Goal: Task Accomplishment & Management: Manage account settings

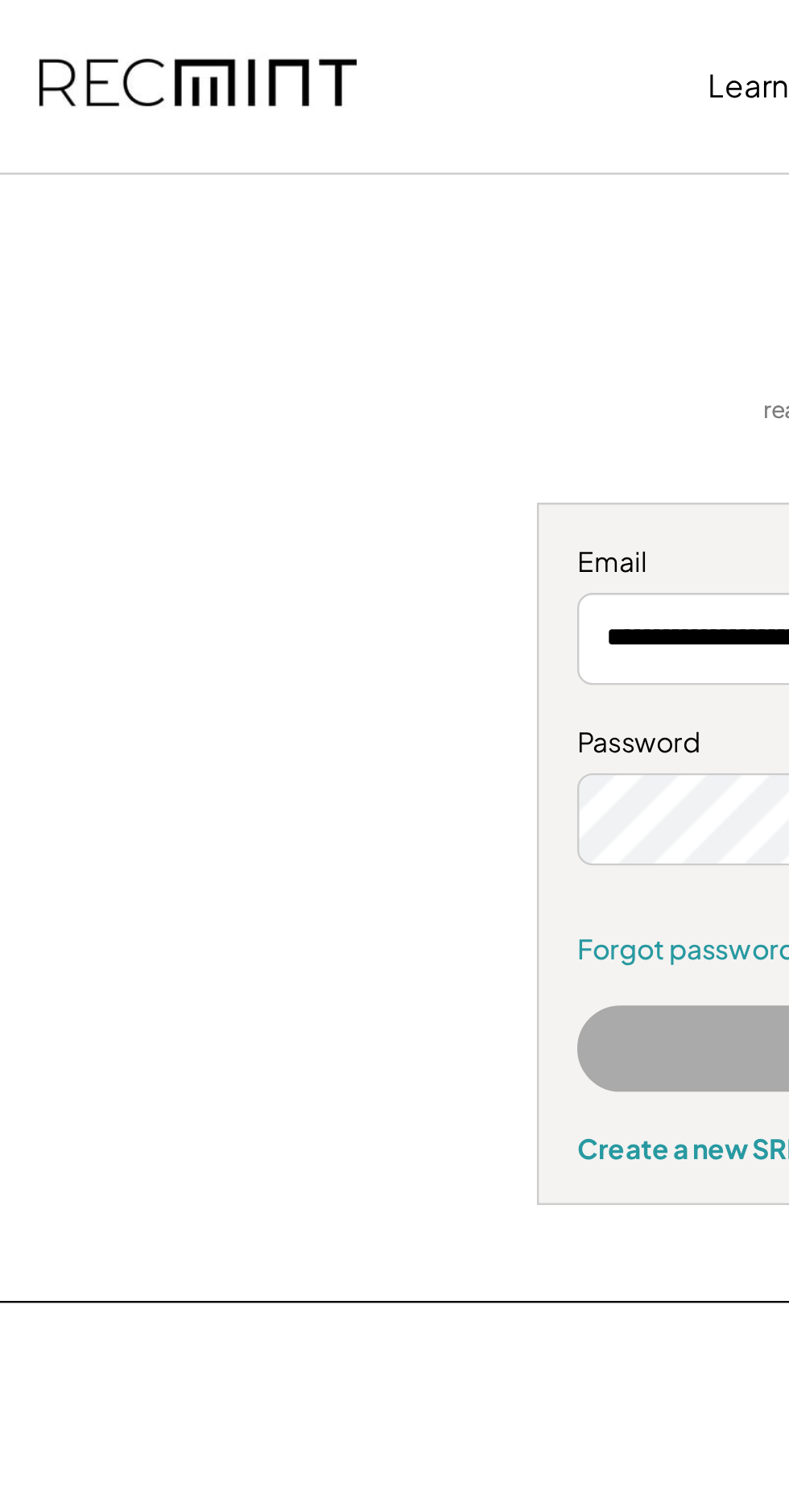
click at [55, 153] on div "**********" at bounding box center [394, 310] width 750 height 392
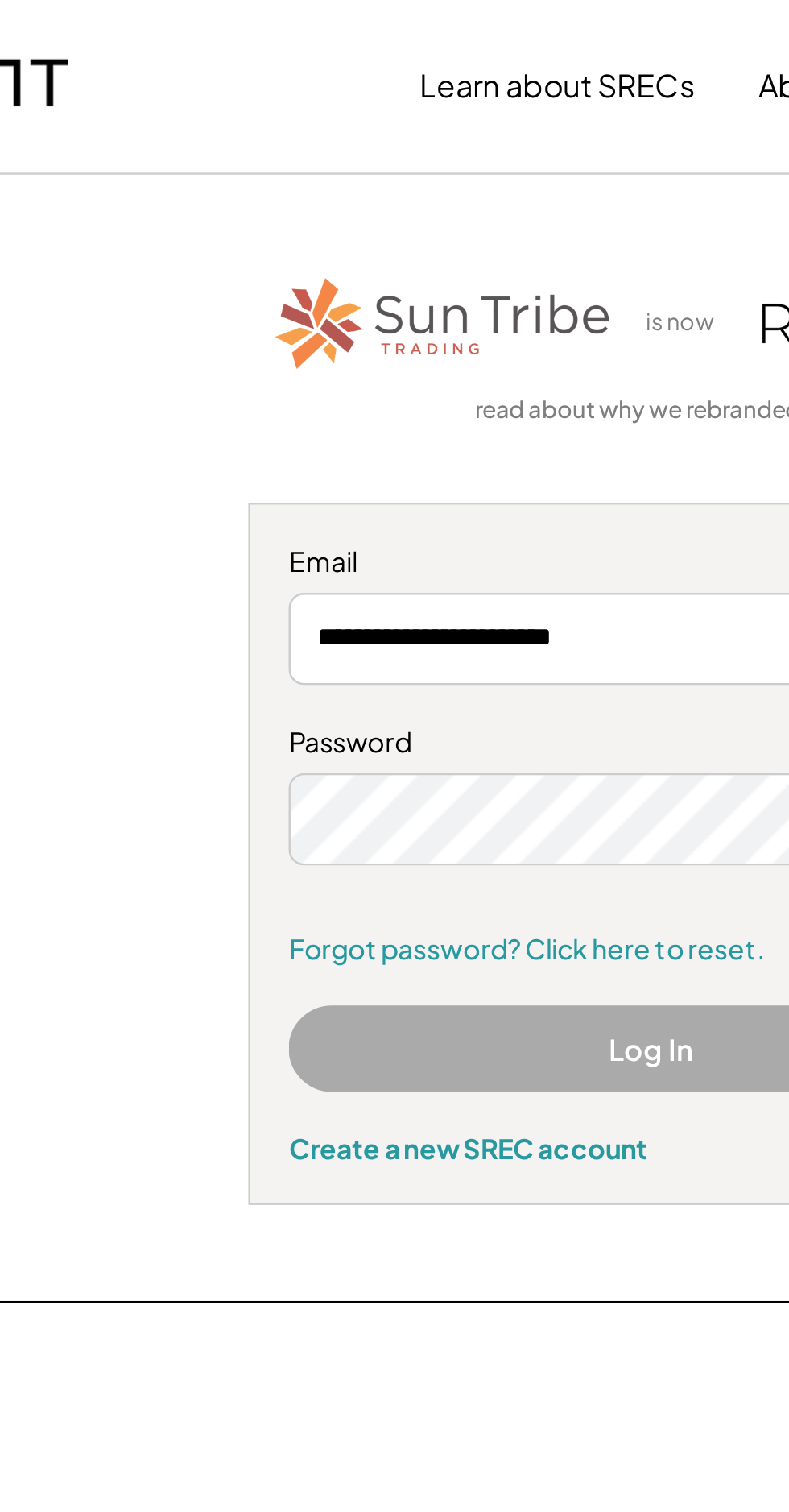
click at [384, 443] on button "Log In" at bounding box center [394, 440] width 304 height 36
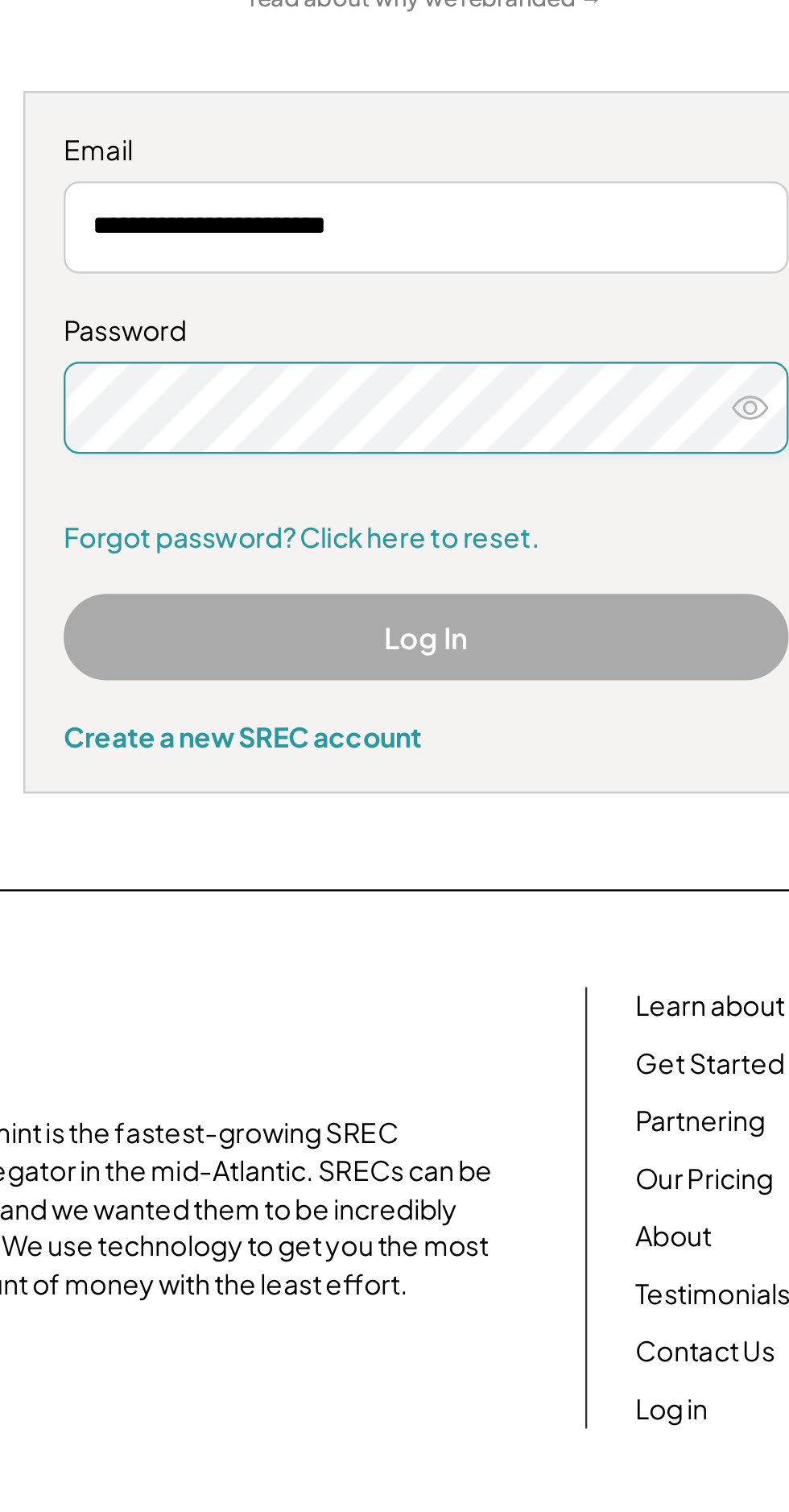
click at [452, 445] on button "Log In" at bounding box center [394, 440] width 304 height 36
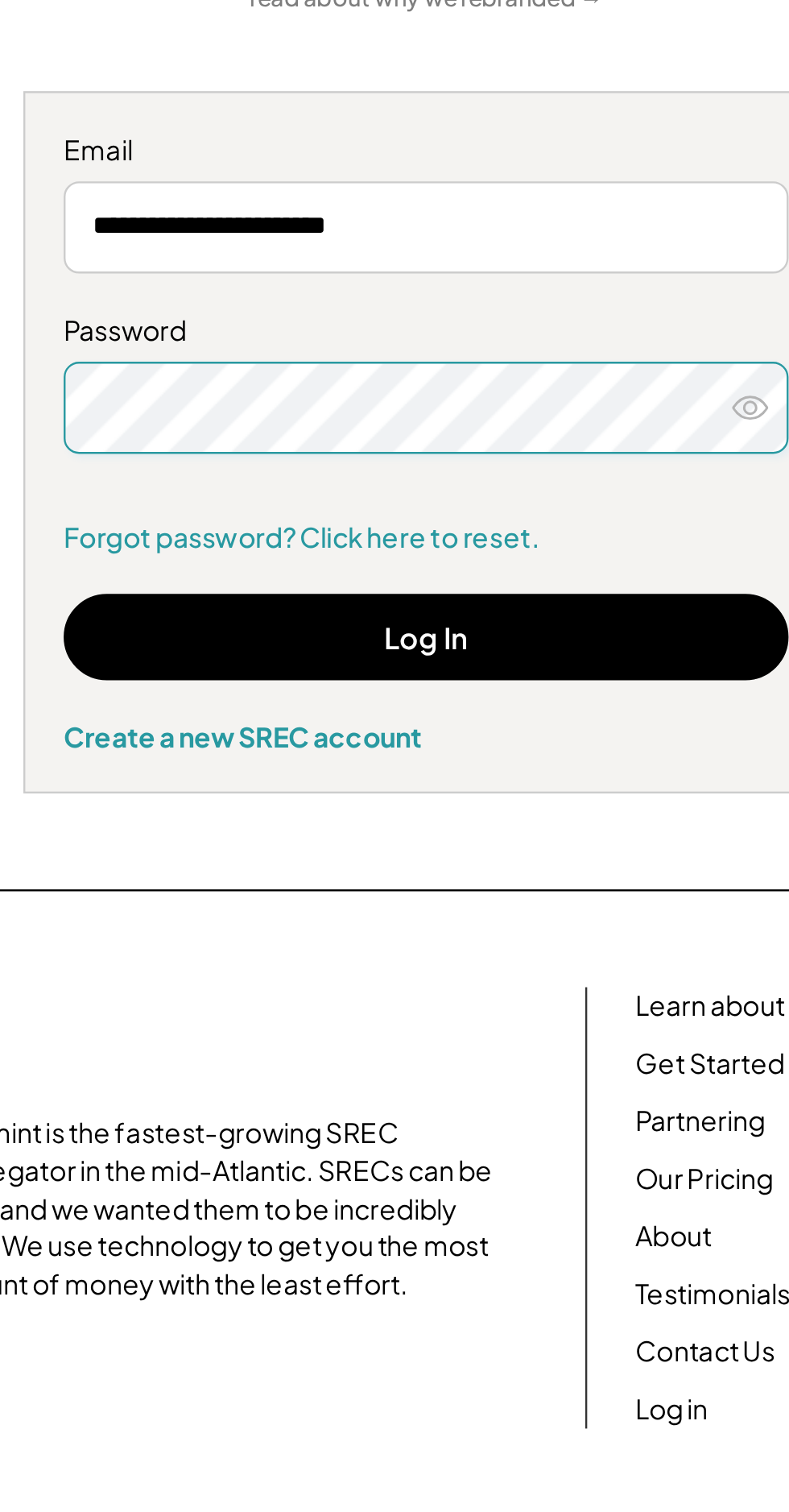
click at [486, 448] on button "Log In" at bounding box center [394, 440] width 304 height 36
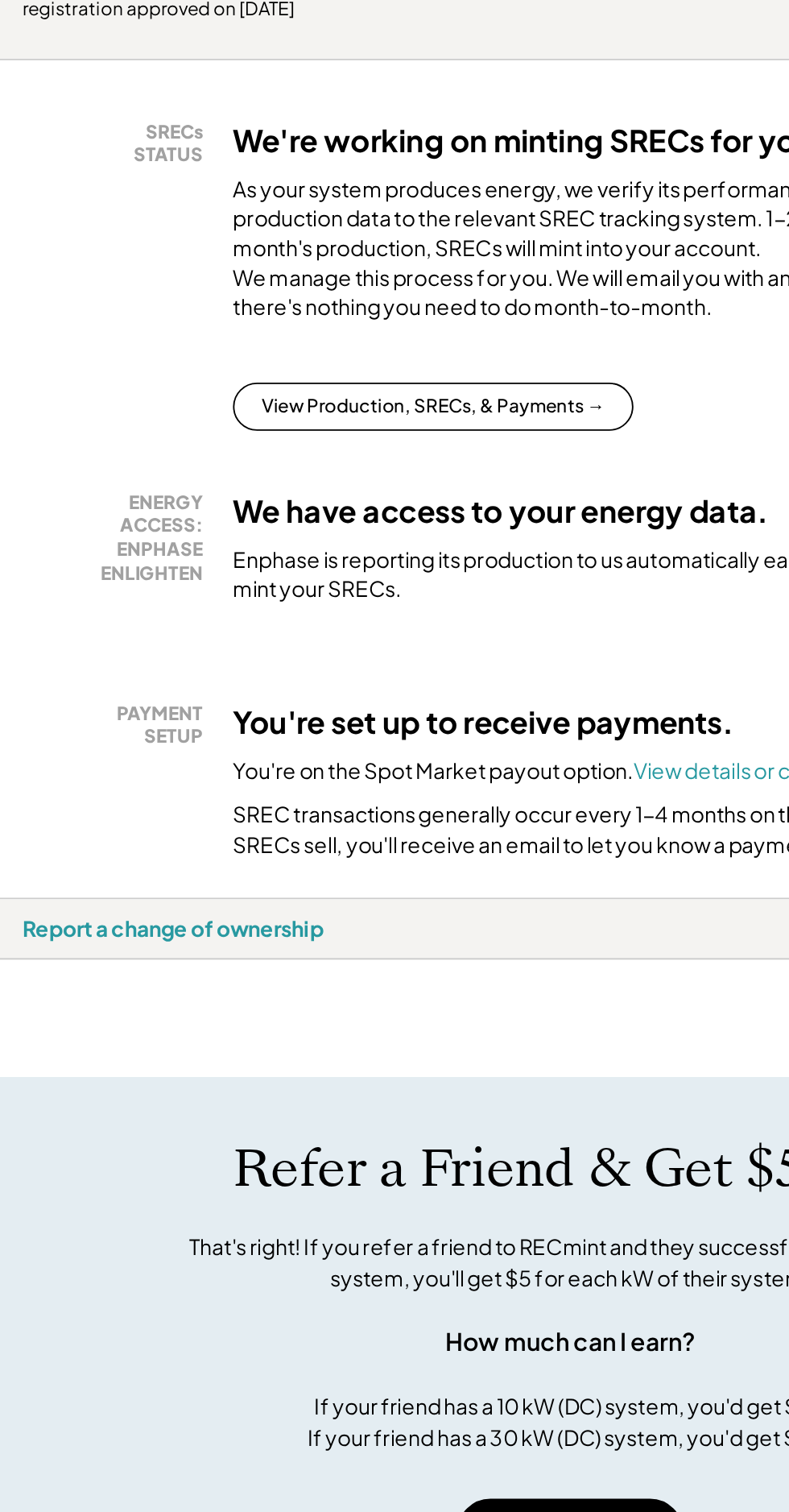
click at [372, 520] on button "View Production, SRECs, & Payments →" at bounding box center [321, 508] width 214 height 26
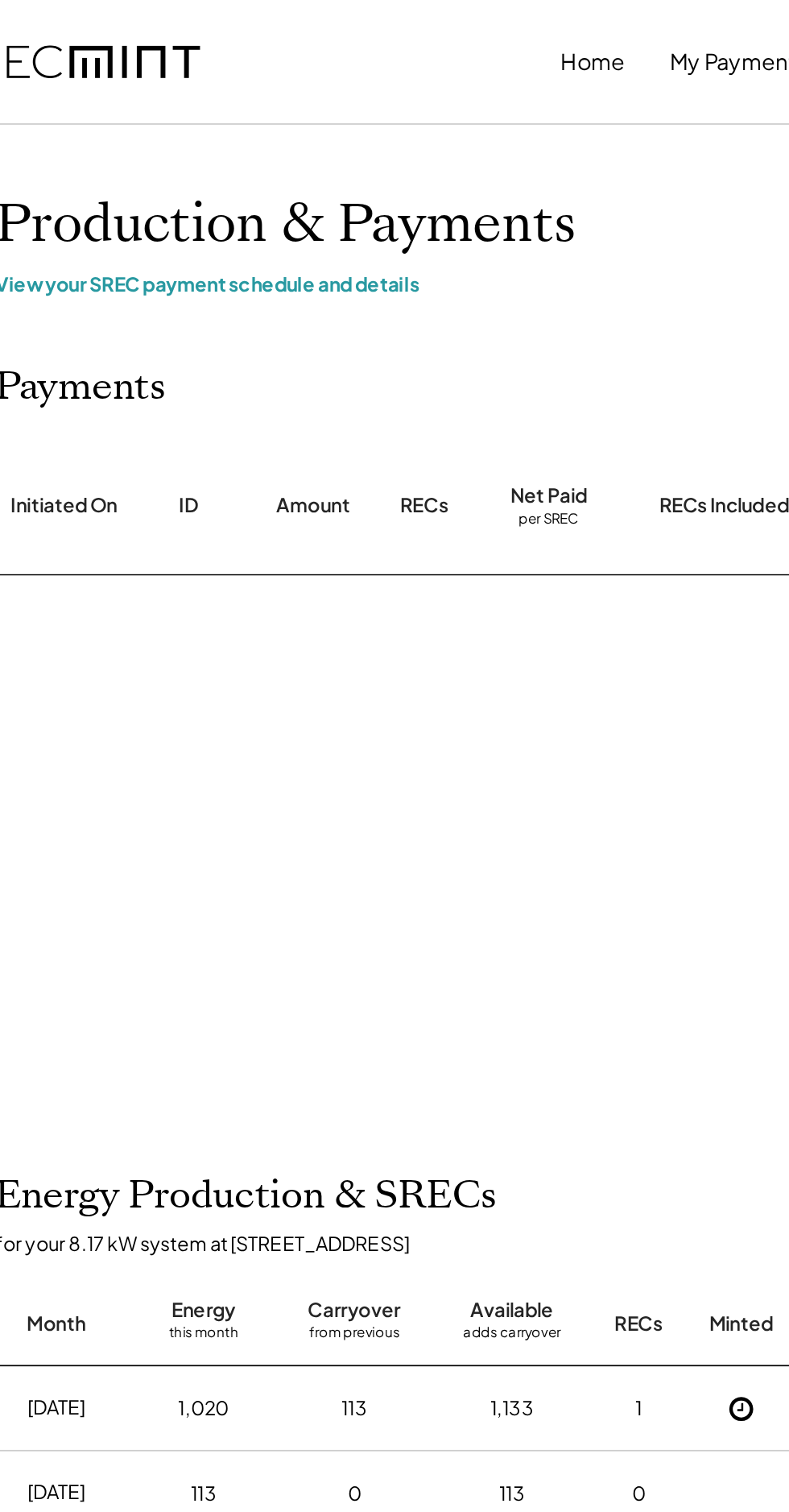
click at [234, 166] on div "View your SREC payment schedule and details" at bounding box center [516, 166] width 966 height 14
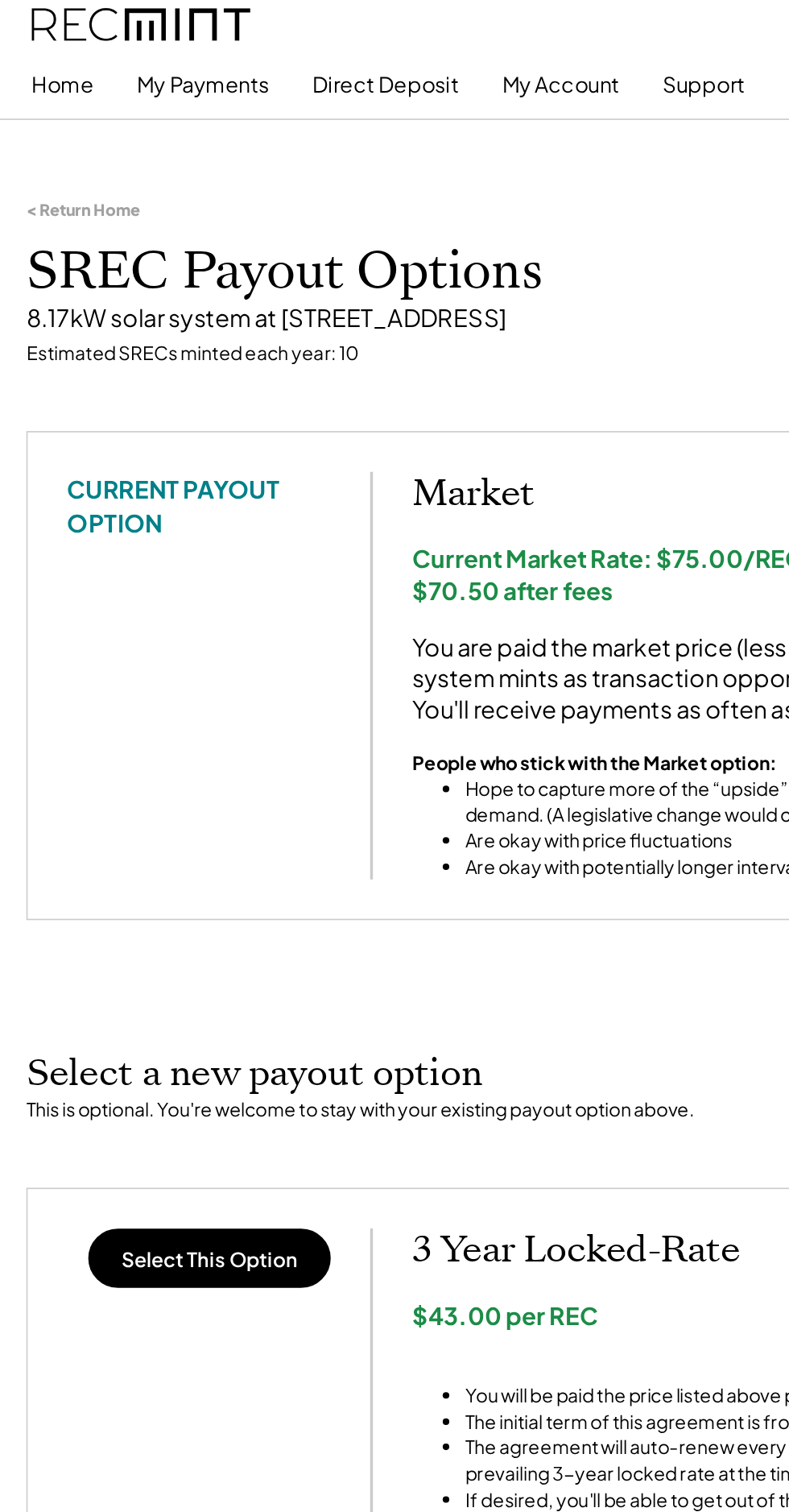
click at [215, 73] on div at bounding box center [394, 73] width 789 height 1
click at [249, 45] on button "Direct Deposit" at bounding box center [235, 51] width 89 height 32
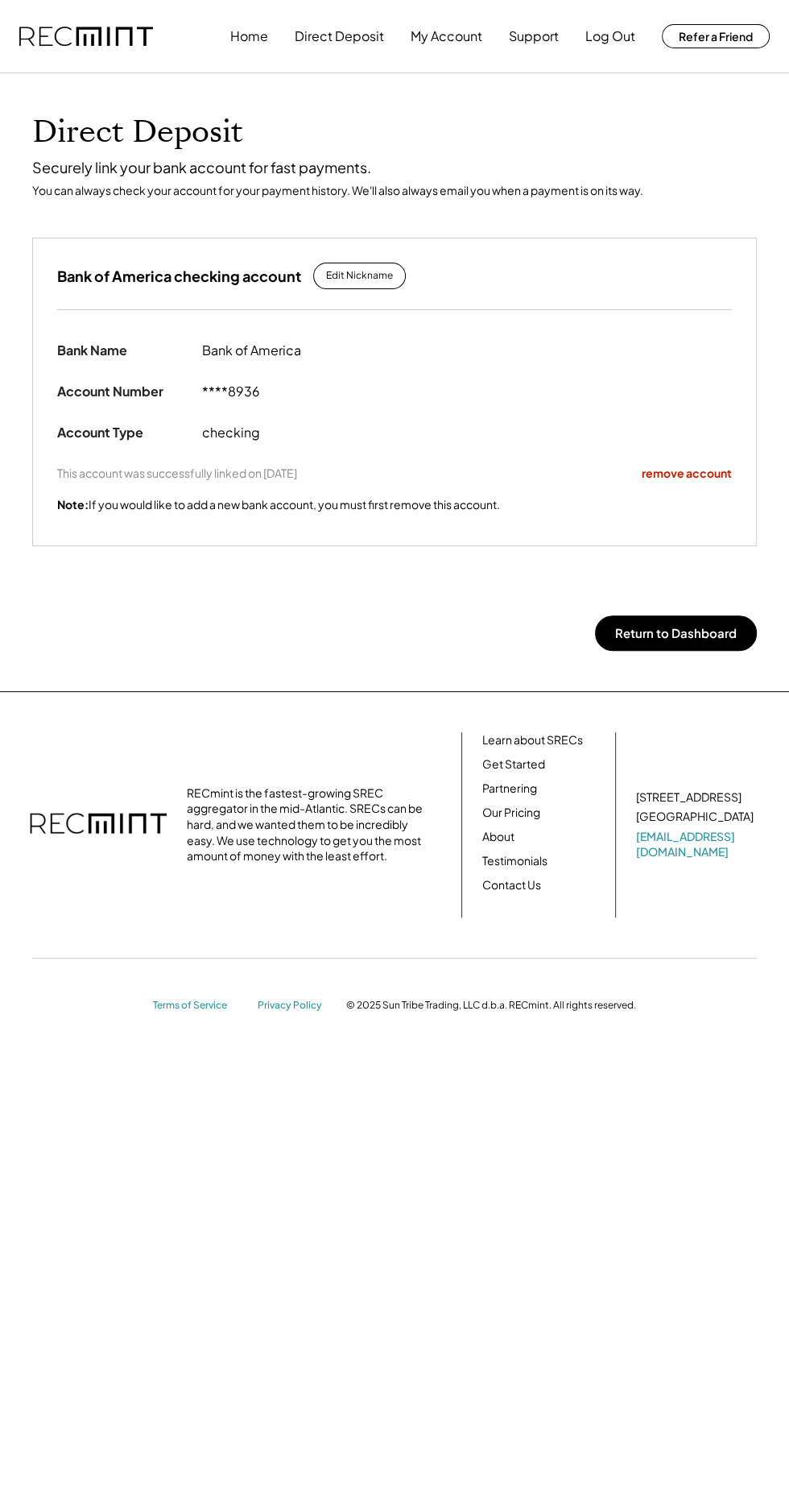
click at [573, 73] on div at bounding box center [394, 73] width 789 height 1
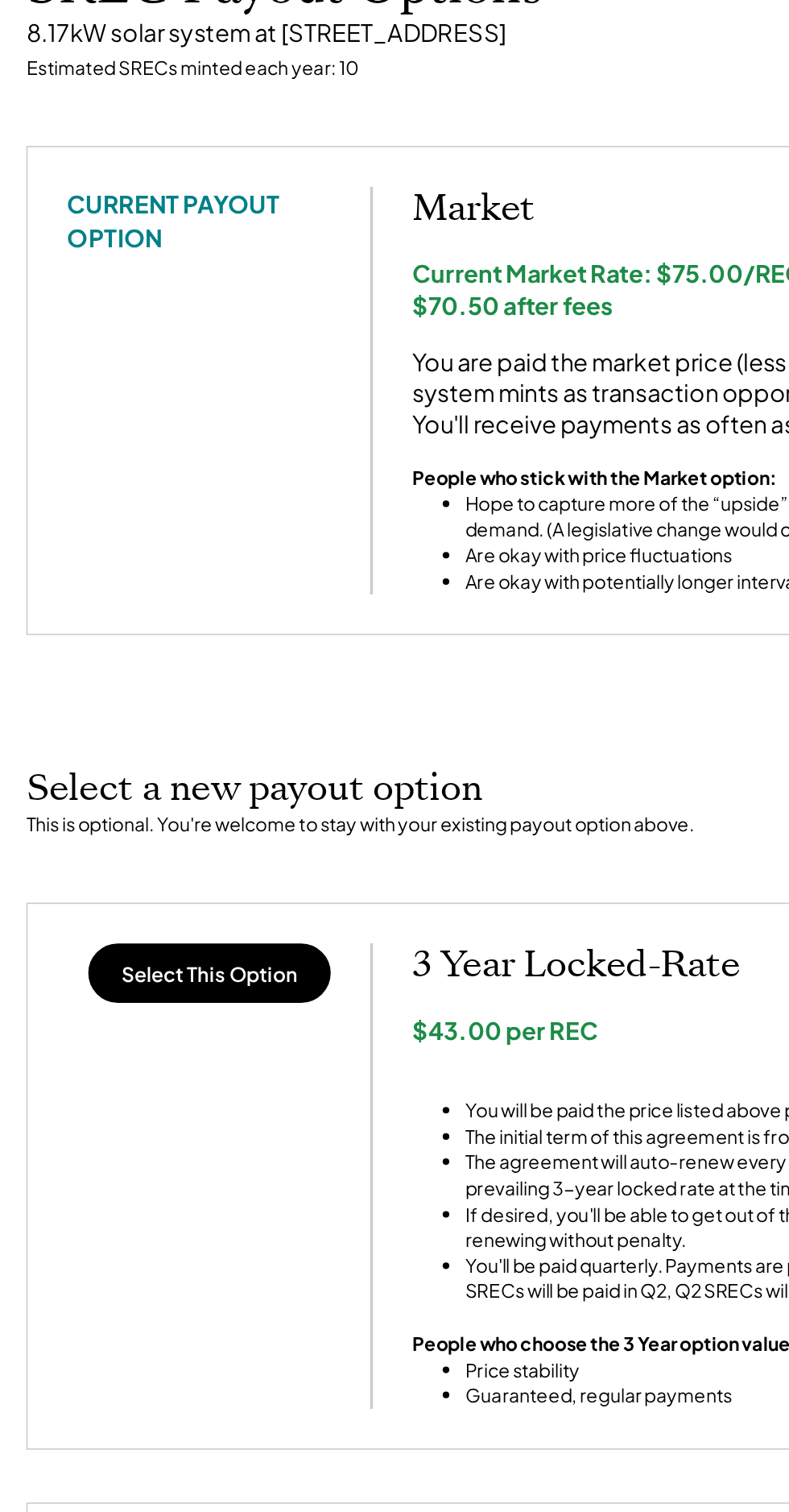
scroll to position [4, 0]
